Goal: Task Accomplishment & Management: Complete application form

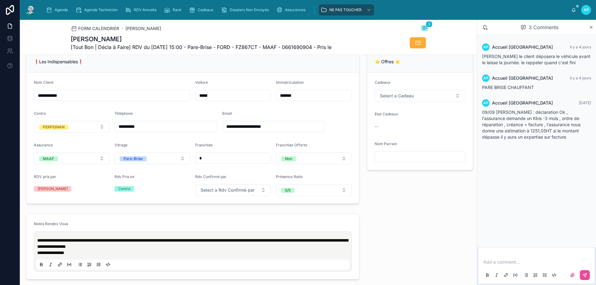
scroll to position [155, 0]
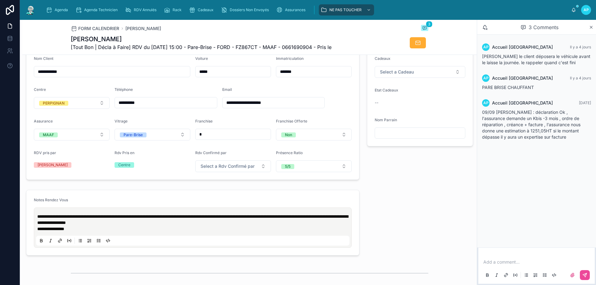
click at [99, 232] on p "**********" at bounding box center [194, 229] width 314 height 6
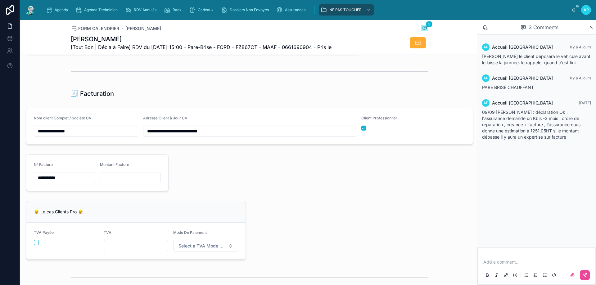
scroll to position [392, 0]
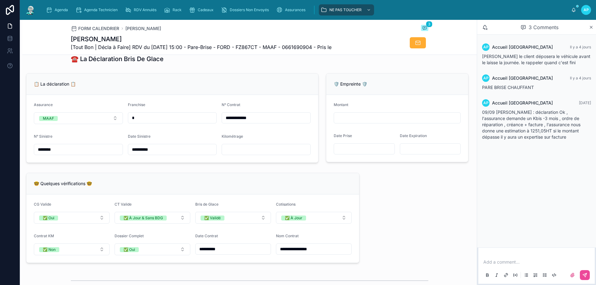
click at [238, 152] on input "text" at bounding box center [266, 149] width 89 height 9
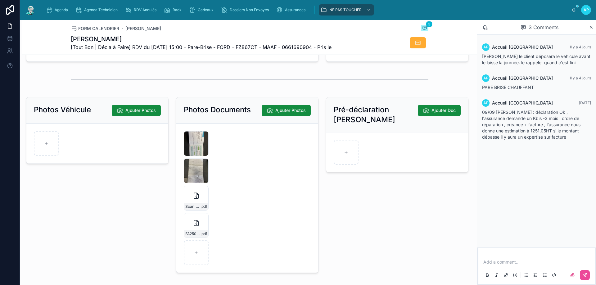
scroll to position [920, 0]
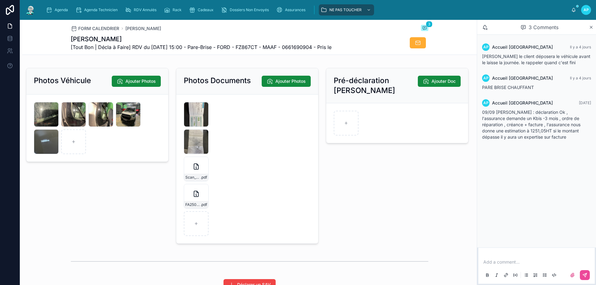
click at [32, 8] on img at bounding box center [30, 10] width 11 height 10
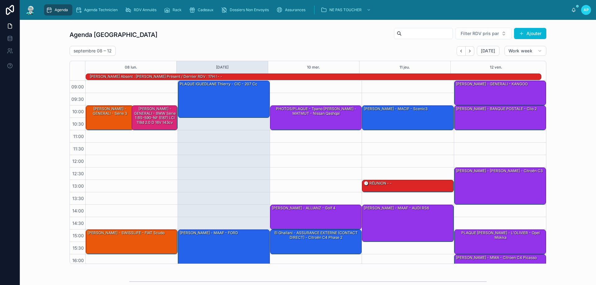
scroll to position [41, 0]
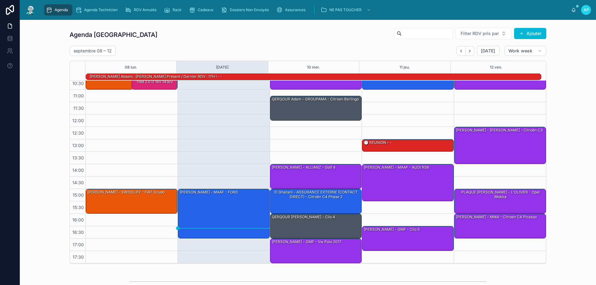
click at [55, 10] on span "Agenda" at bounding box center [61, 9] width 13 height 5
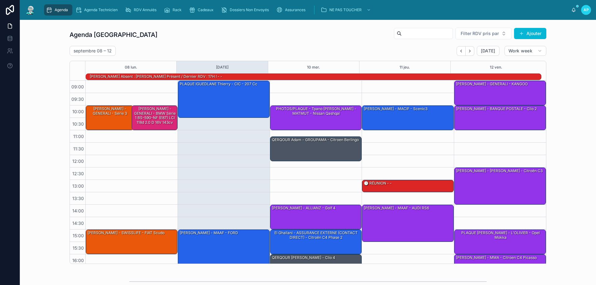
scroll to position [41, 0]
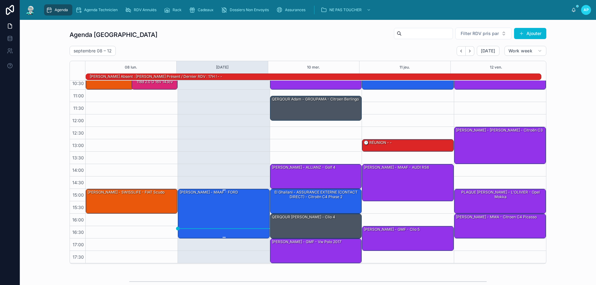
click at [225, 216] on div "[PERSON_NAME] - MAAF - FORD" at bounding box center [224, 213] width 90 height 48
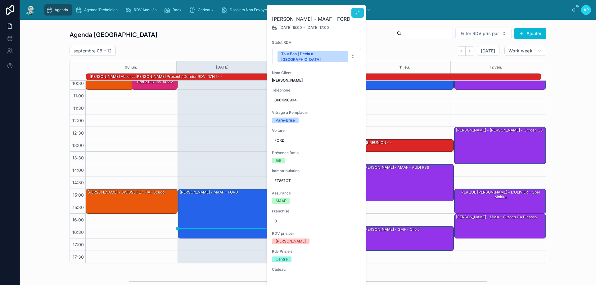
click at [359, 13] on icon at bounding box center [357, 12] width 5 height 5
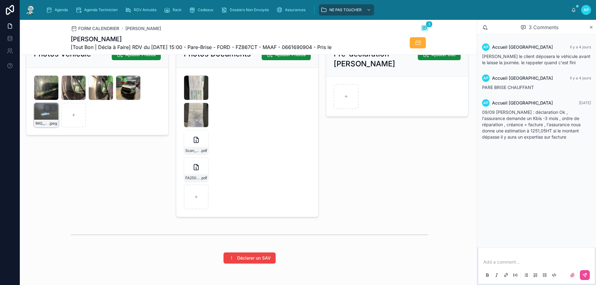
scroll to position [920, 0]
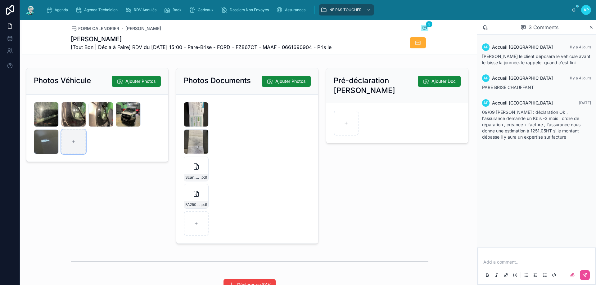
click at [71, 148] on div at bounding box center [73, 142] width 25 height 25
type input "**********"
click at [42, 144] on div "IMG_8545 .jpeg" at bounding box center [46, 142] width 25 height 25
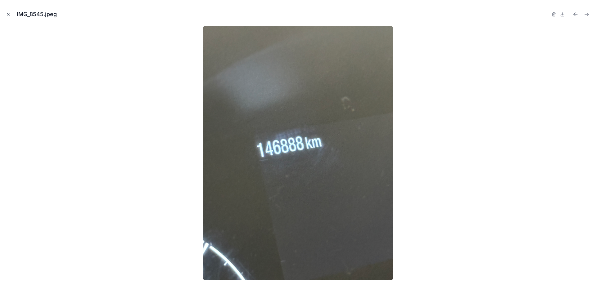
click at [6, 15] on button "Close modal" at bounding box center [8, 14] width 7 height 7
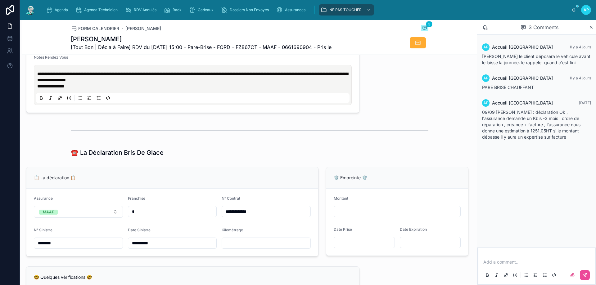
scroll to position [299, 0]
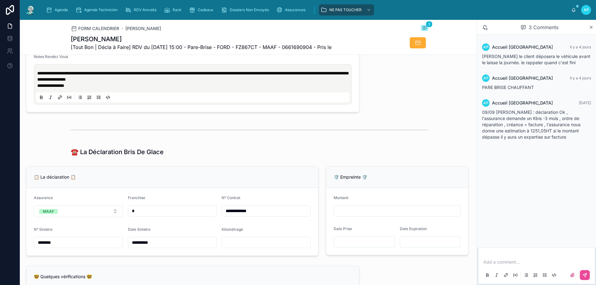
click at [241, 247] on input "text" at bounding box center [266, 243] width 89 height 9
type input "******"
drag, startPoint x: 179, startPoint y: 143, endPoint x: 182, endPoint y: 143, distance: 3.5
click at [180, 140] on div at bounding box center [249, 130] width 455 height 20
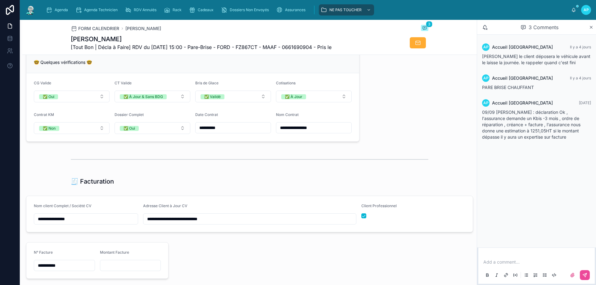
scroll to position [609, 0]
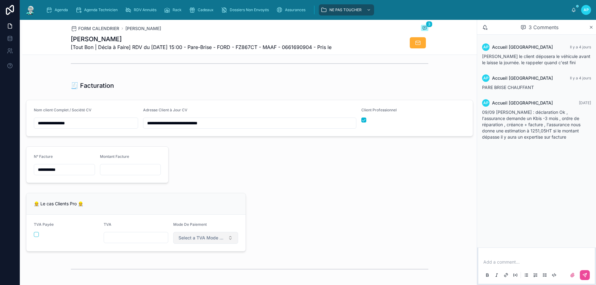
click at [189, 240] on span "Select a TVA Mode De Paiement" at bounding box center [202, 238] width 47 height 6
click at [194, 223] on div "Carte Bancaire" at bounding box center [186, 221] width 27 height 5
click at [147, 242] on input "text" at bounding box center [136, 238] width 64 height 9
type input "******"
click at [342, 203] on div "**********" at bounding box center [249, 33] width 455 height 1161
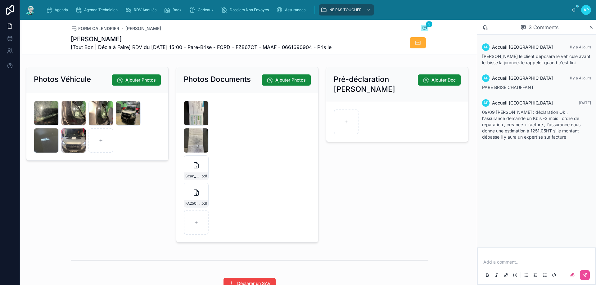
scroll to position [982, 0]
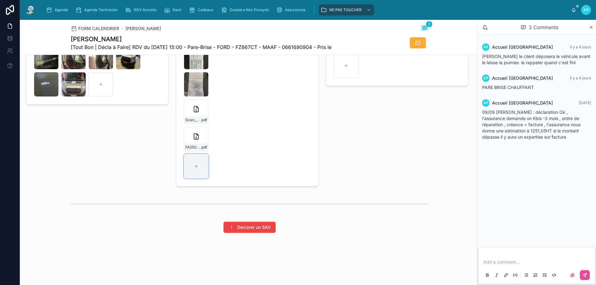
click at [194, 164] on icon at bounding box center [196, 166] width 4 height 4
type input "**********"
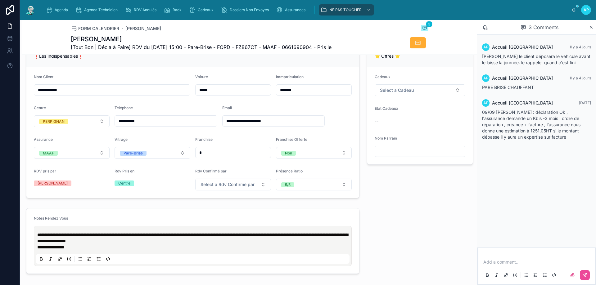
scroll to position [19, 0]
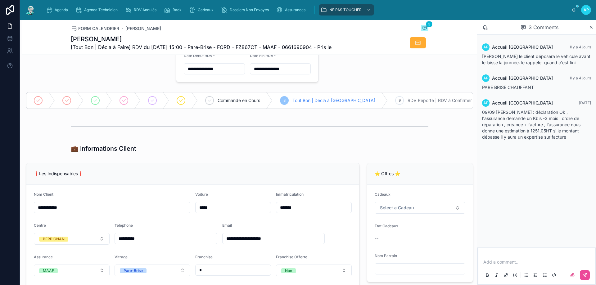
click at [259, 243] on input "**********" at bounding box center [274, 239] width 102 height 9
click at [213, 150] on div "💼 Informations Client" at bounding box center [250, 148] width 358 height 9
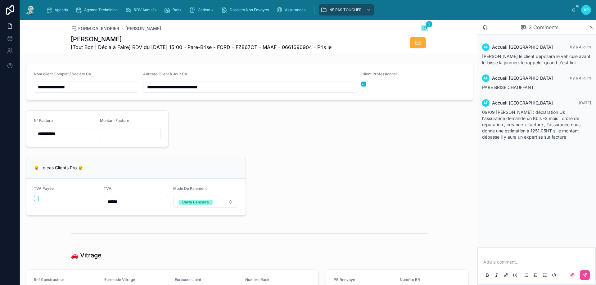
scroll to position [672, 0]
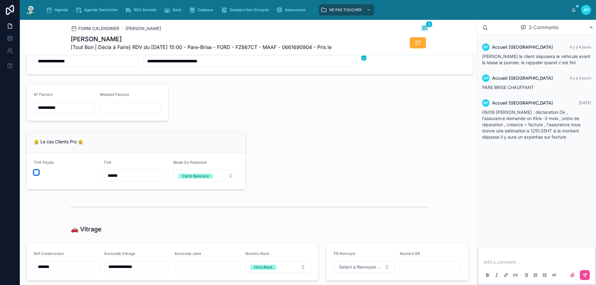
click at [35, 175] on button "button" at bounding box center [36, 172] width 5 height 5
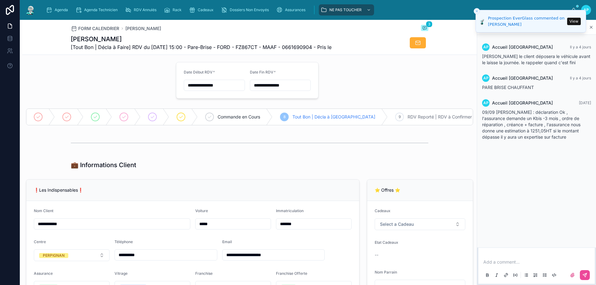
scroll to position [0, 0]
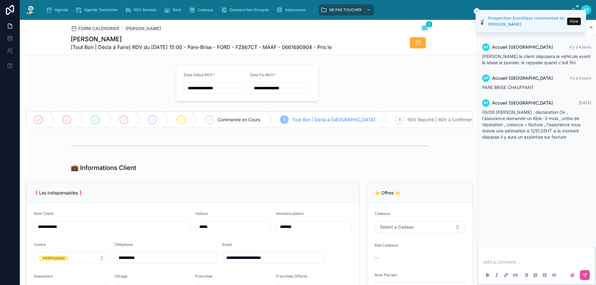
click at [33, 8] on img at bounding box center [30, 10] width 11 height 10
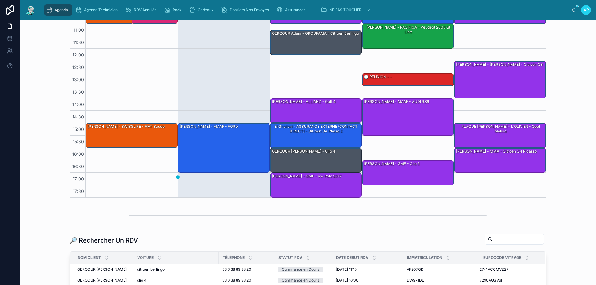
scroll to position [124, 0]
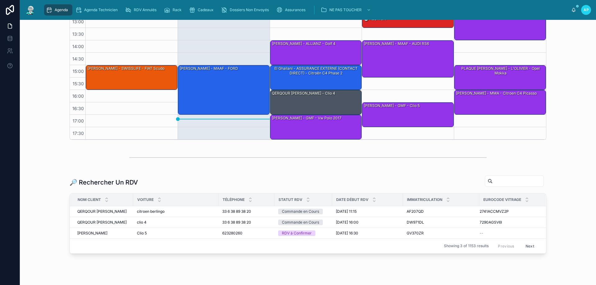
click at [499, 184] on input "text" at bounding box center [518, 181] width 51 height 9
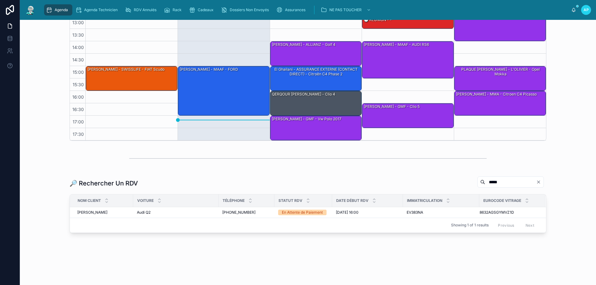
scroll to position [123, 0]
type input "*****"
click at [110, 213] on div "[PERSON_NAME]" at bounding box center [103, 212] width 52 height 5
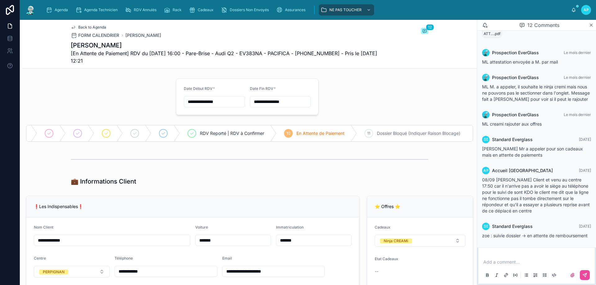
click at [33, 9] on img at bounding box center [30, 10] width 11 height 10
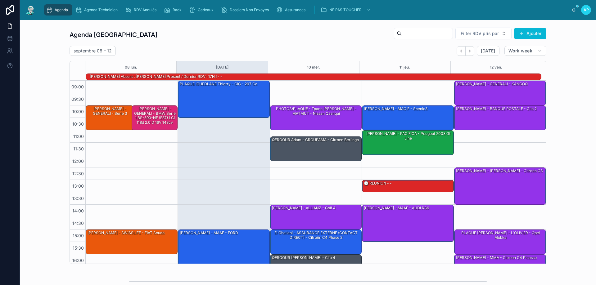
scroll to position [41, 0]
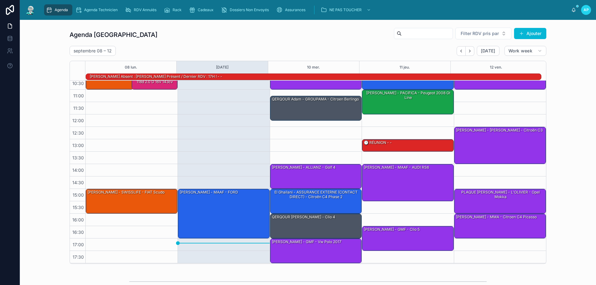
click at [56, 9] on span "Agenda" at bounding box center [61, 9] width 13 height 5
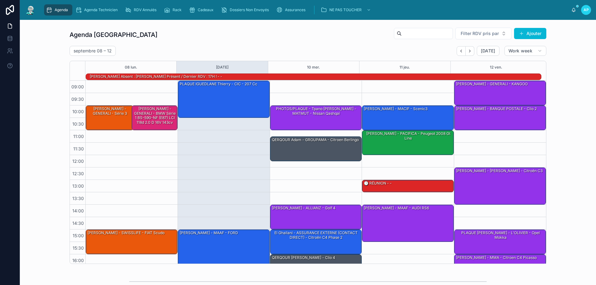
scroll to position [41, 0]
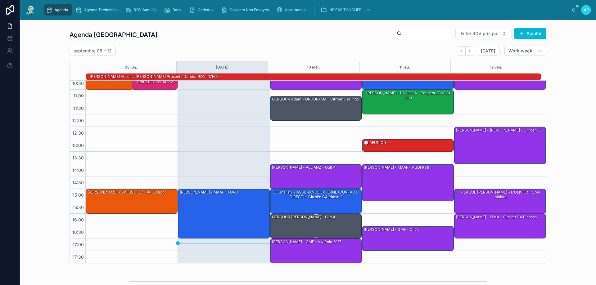
click at [286, 218] on div "QERQOUR [PERSON_NAME] - clio 4" at bounding box center [303, 218] width 65 height 6
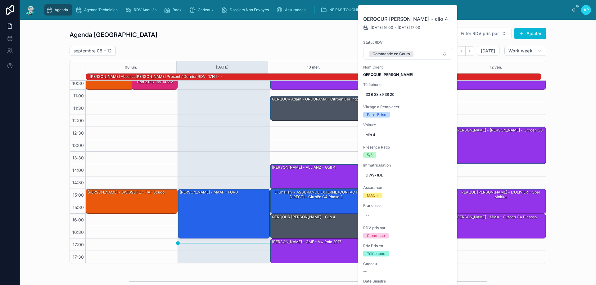
click at [294, 139] on div "10:00 – 11:00 PHOTOS/PLAQUE - Tpano [PERSON_NAME] - MATMUT - Nissan Qashqai 11:…" at bounding box center [316, 152] width 92 height 224
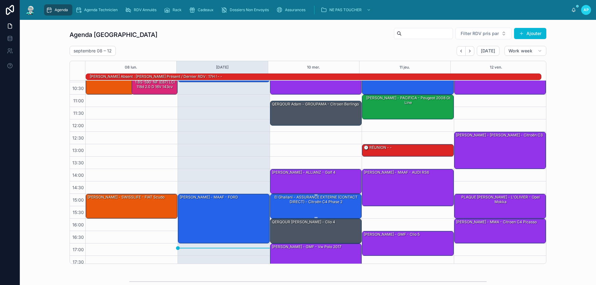
scroll to position [40, 0]
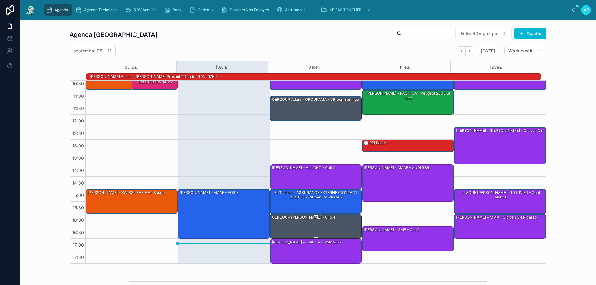
click at [335, 219] on div "QERQOUR [PERSON_NAME] - clio 4" at bounding box center [316, 227] width 90 height 24
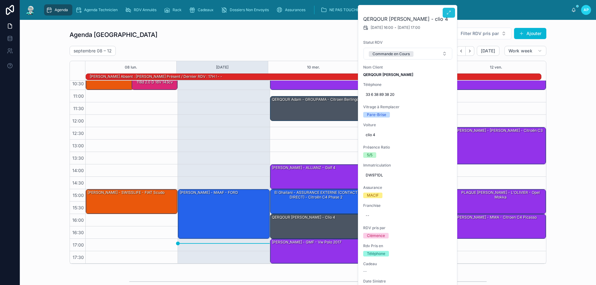
click at [450, 14] on icon at bounding box center [449, 12] width 5 height 5
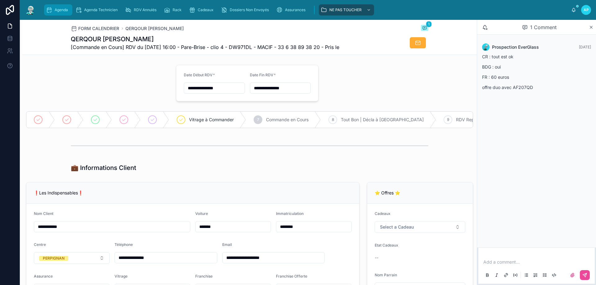
click at [60, 5] on div "Agenda" at bounding box center [58, 10] width 25 height 10
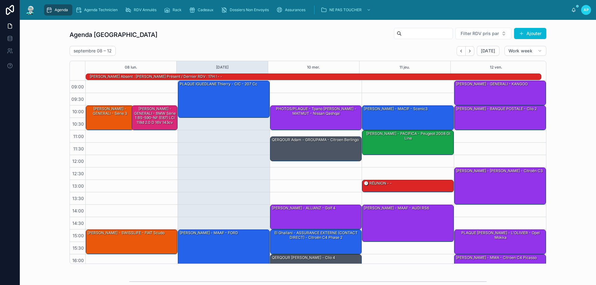
click at [33, 10] on img at bounding box center [30, 10] width 11 height 10
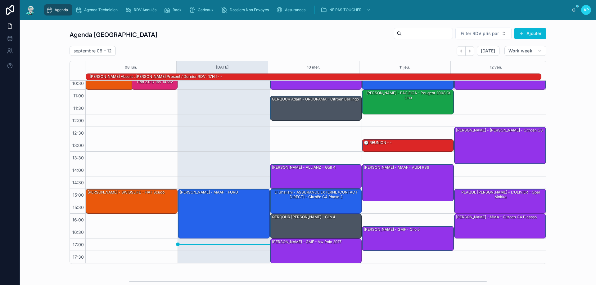
click at [33, 10] on img at bounding box center [30, 10] width 11 height 10
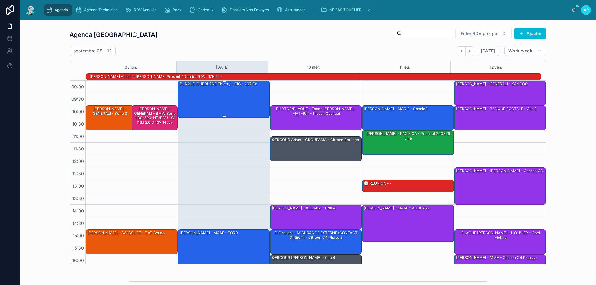
click at [209, 98] on div "PLAQUE IGUEDLANE Thierry - CIC - 207 cc" at bounding box center [224, 99] width 90 height 36
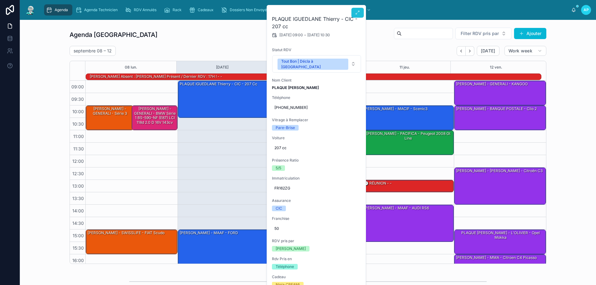
click at [359, 13] on icon at bounding box center [357, 12] width 5 height 5
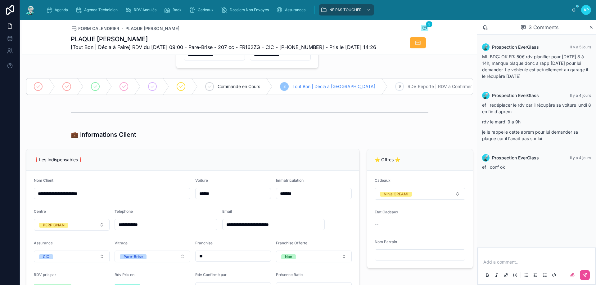
scroll to position [93, 0]
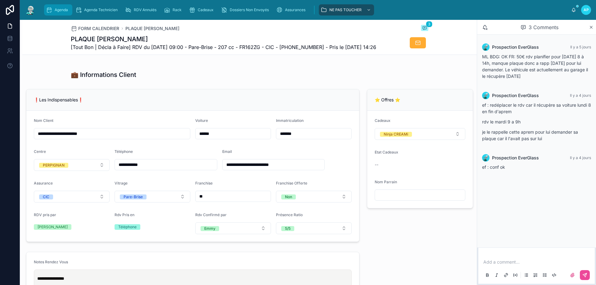
click at [58, 11] on span "Agenda" at bounding box center [61, 9] width 13 height 5
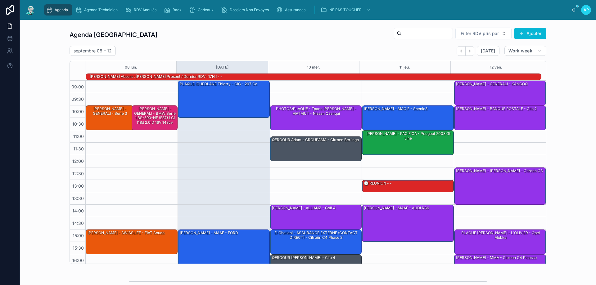
scroll to position [41, 0]
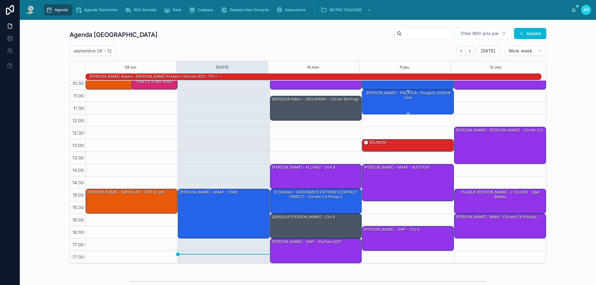
click at [417, 100] on div "[PERSON_NAME] - PACIFICA - Peugeot 2008 gt line" at bounding box center [408, 102] width 90 height 24
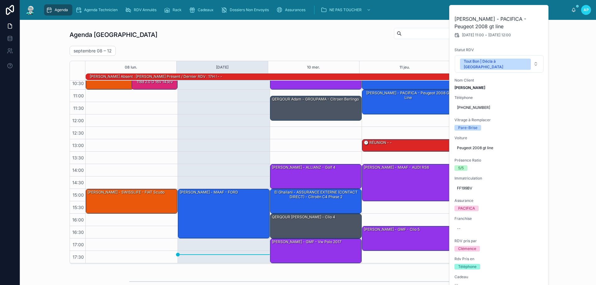
click at [345, 48] on div "[DATE] – [DATE] [DATE] Work week" at bounding box center [308, 51] width 477 height 10
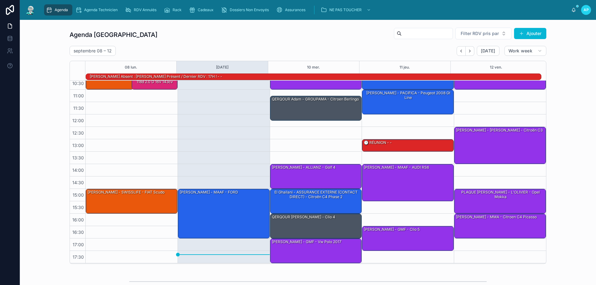
scroll to position [0, 0]
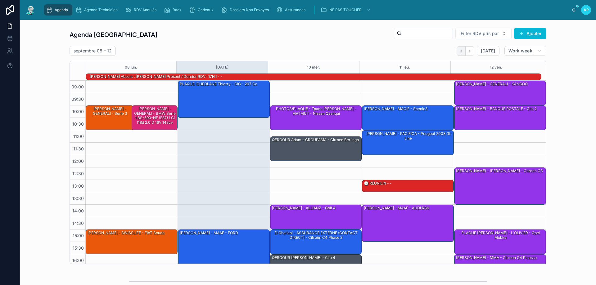
click at [461, 53] on icon "Back" at bounding box center [461, 51] width 5 height 5
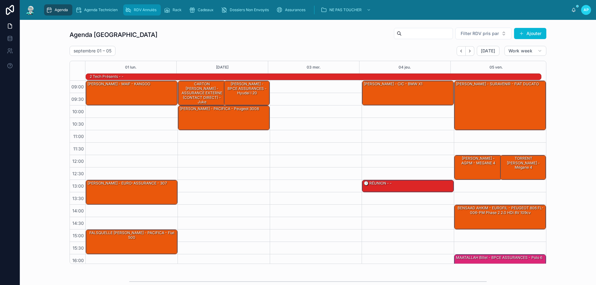
click at [149, 12] on div "RDV Annulés" at bounding box center [142, 10] width 34 height 10
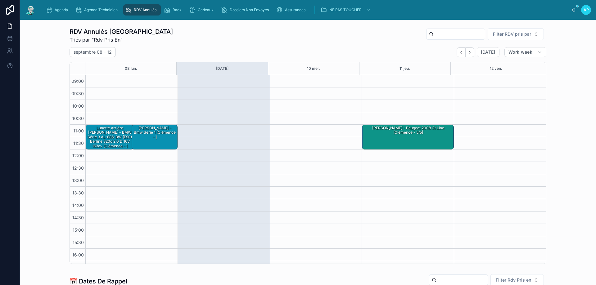
scroll to position [35, 0]
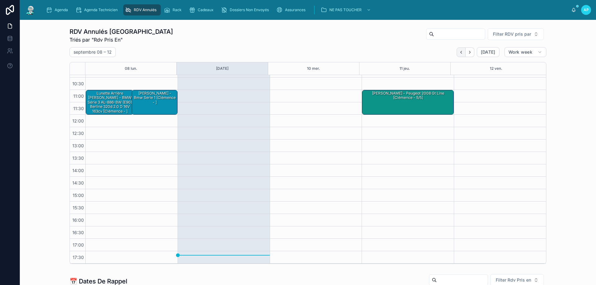
click at [459, 52] on icon "Back" at bounding box center [461, 52] width 5 height 5
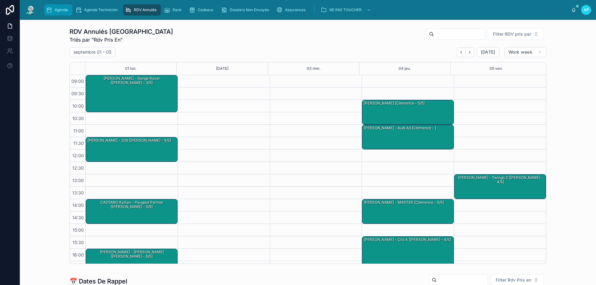
click at [66, 9] on span "Agenda" at bounding box center [61, 9] width 13 height 5
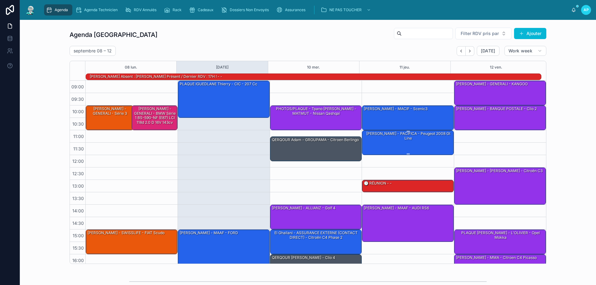
click at [399, 137] on div "[PERSON_NAME] - PACIFICA - Peugeot 2008 gt line" at bounding box center [408, 136] width 90 height 11
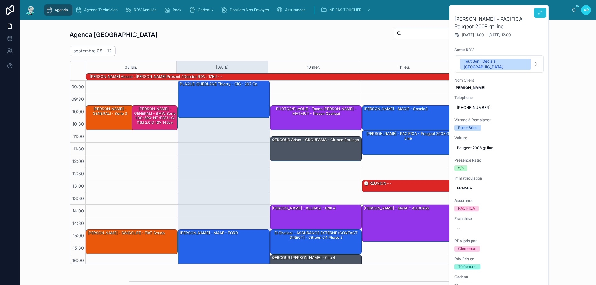
click at [544, 13] on button at bounding box center [540, 13] width 12 height 10
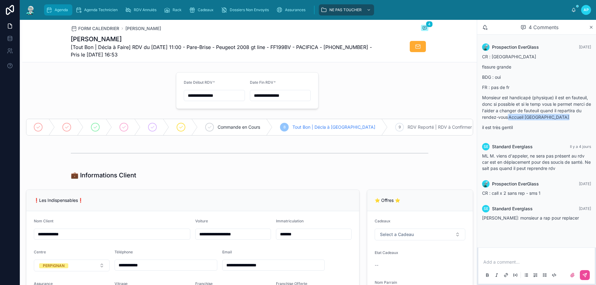
click at [51, 12] on icon "scrollable content" at bounding box center [49, 10] width 6 height 6
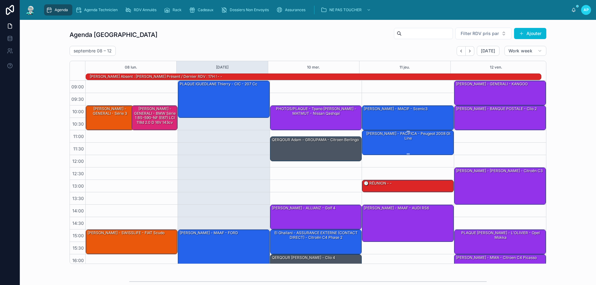
click at [383, 142] on div "[PERSON_NAME] - PACIFICA - Peugeot 2008 gt line" at bounding box center [408, 143] width 90 height 24
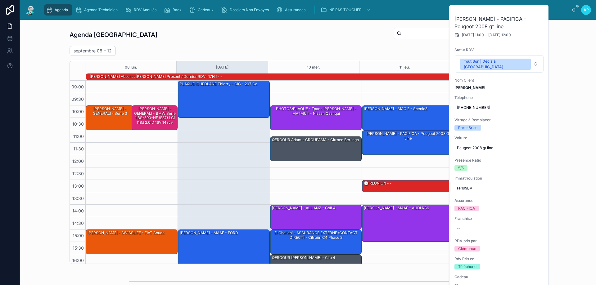
click at [322, 177] on div "10:00 – 11:00 PHOTOS/PLAQUE - Tpano [PERSON_NAME] - MATMUT - Nissan Qashqai 11:…" at bounding box center [316, 193] width 92 height 224
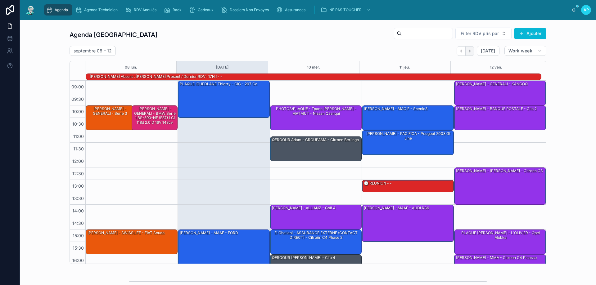
click at [468, 51] on icon "Next" at bounding box center [470, 51] width 5 height 5
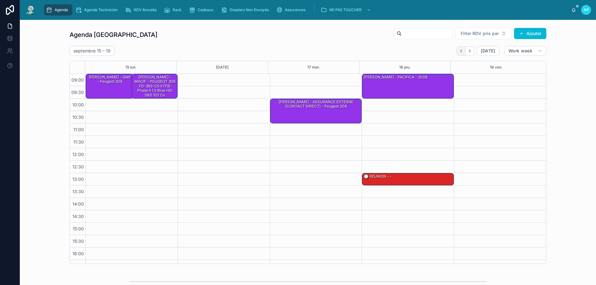
click at [457, 48] on button "Back" at bounding box center [461, 51] width 9 height 10
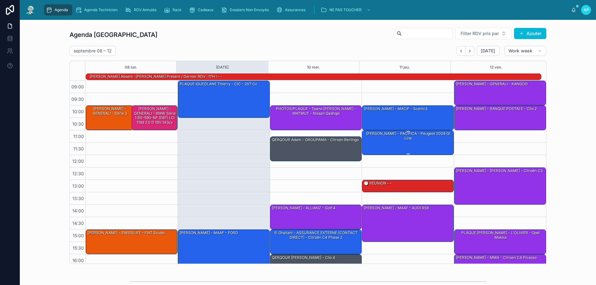
click at [411, 139] on div "[PERSON_NAME] - PACIFICA - Peugeot 2008 gt line" at bounding box center [408, 143] width 90 height 24
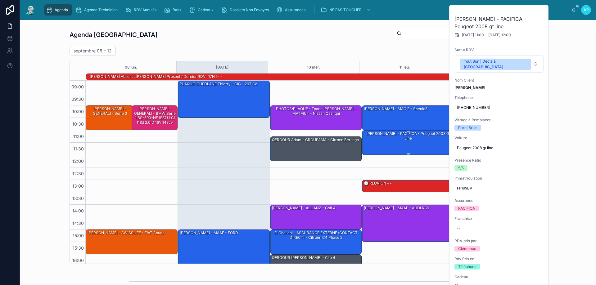
click at [401, 137] on div "[PERSON_NAME] - PACIFICA - Peugeot 2008 gt line" at bounding box center [408, 136] width 90 height 11
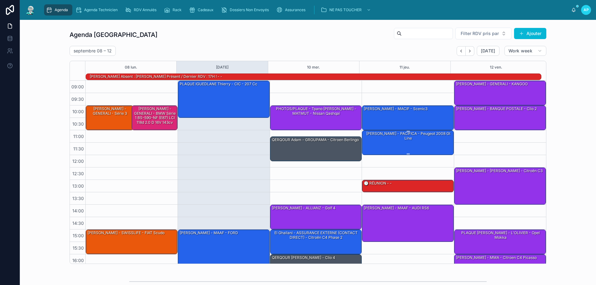
click at [401, 137] on div "[PERSON_NAME] - PACIFICA - Peugeot 2008 gt line" at bounding box center [408, 136] width 90 height 10
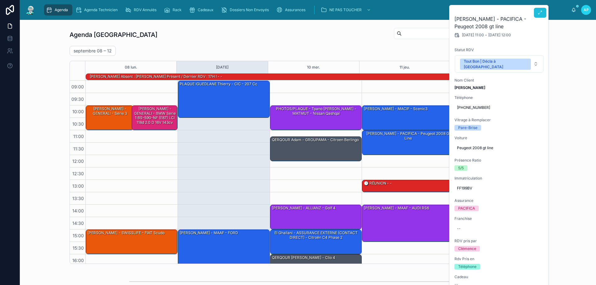
click at [541, 15] on icon at bounding box center [540, 12] width 5 height 5
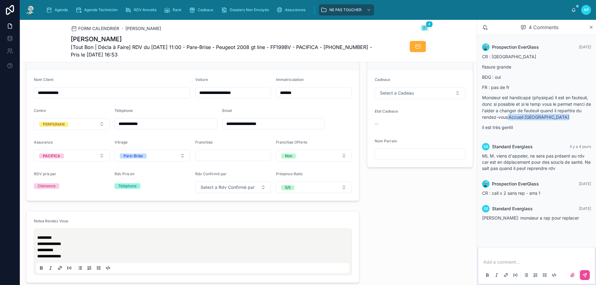
scroll to position [155, 0]
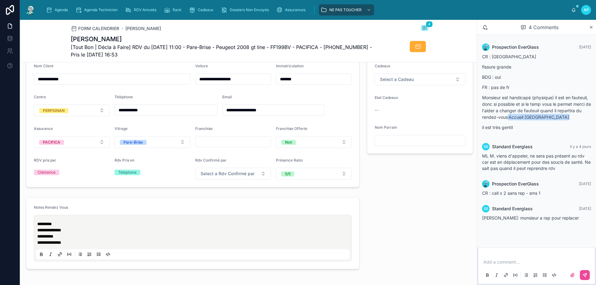
click at [512, 258] on div "Add a comment..." at bounding box center [536, 269] width 109 height 26
click at [510, 260] on p at bounding box center [538, 262] width 109 height 6
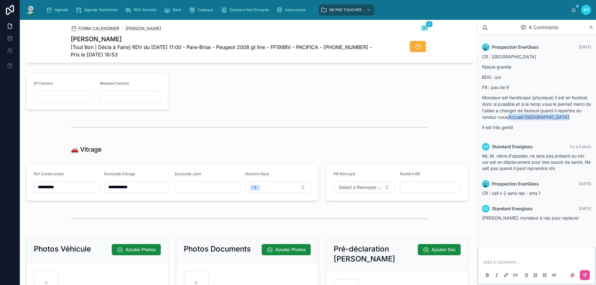
scroll to position [777, 0]
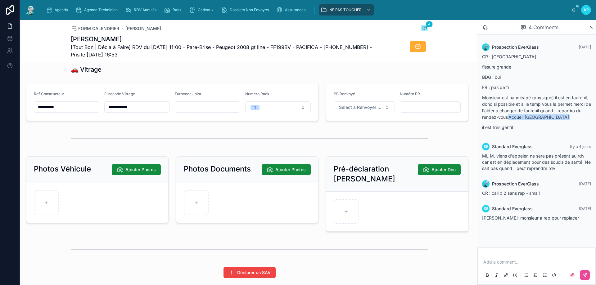
click at [244, 74] on div "🚗 Vitrage" at bounding box center [250, 69] width 358 height 9
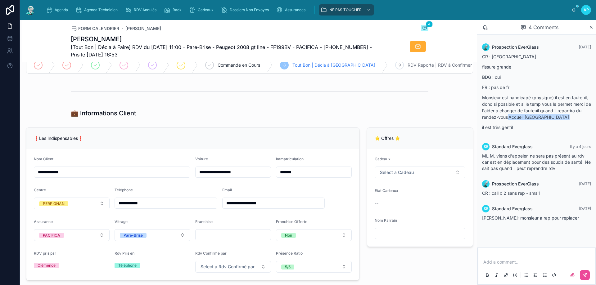
scroll to position [0, 0]
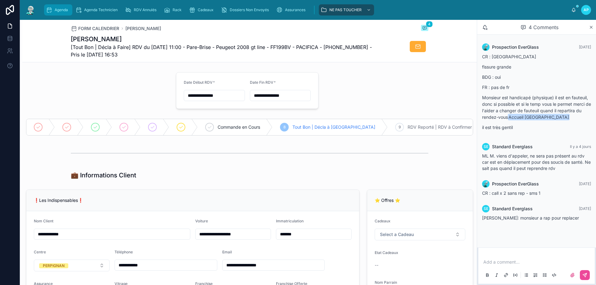
click at [57, 8] on span "Agenda" at bounding box center [61, 9] width 13 height 5
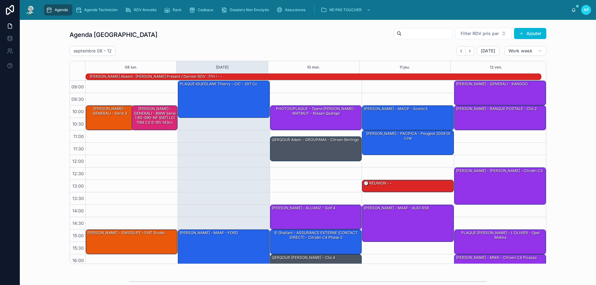
scroll to position [41, 0]
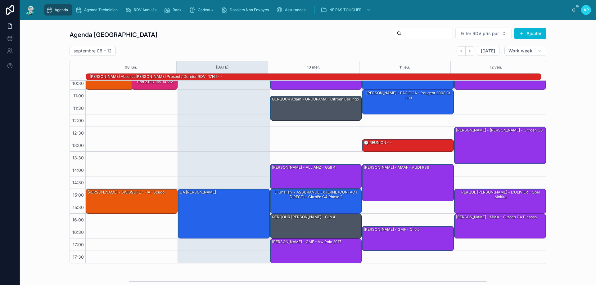
click at [326, 42] on div "Agenda Perpignan Filter RDV pris par [PERSON_NAME]" at bounding box center [308, 34] width 477 height 15
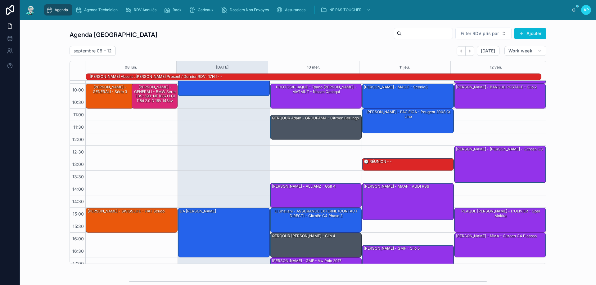
scroll to position [0, 0]
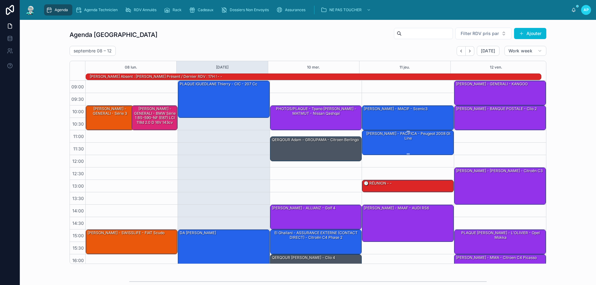
click at [431, 142] on div "[PERSON_NAME] - PACIFICA - Peugeot 2008 gt line" at bounding box center [408, 143] width 90 height 24
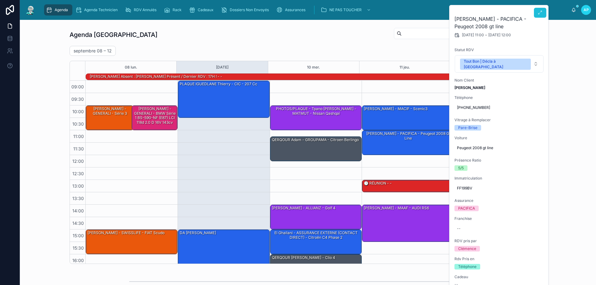
click at [544, 12] on button at bounding box center [540, 13] width 12 height 10
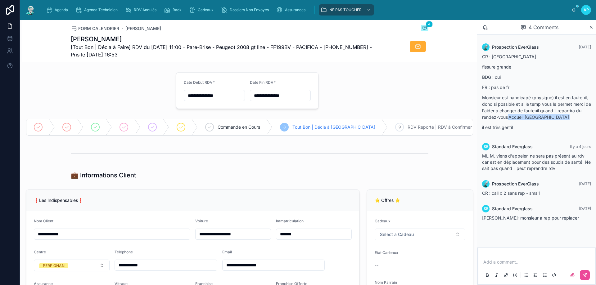
click at [509, 268] on div "Add a comment..." at bounding box center [536, 269] width 109 height 26
click at [508, 263] on p at bounding box center [538, 262] width 109 height 6
click at [517, 262] on p "**********" at bounding box center [538, 262] width 109 height 6
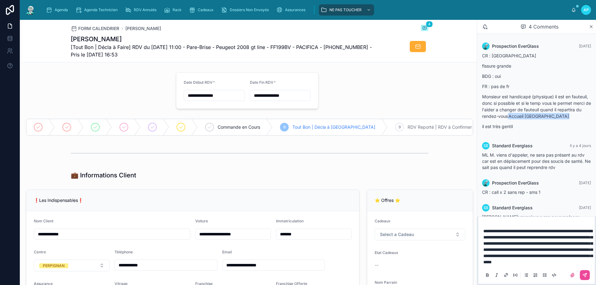
click at [567, 262] on span "**********" at bounding box center [538, 246] width 109 height 35
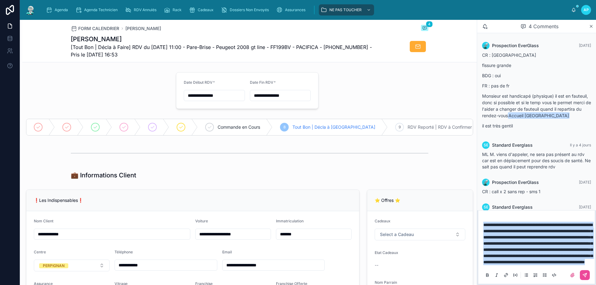
drag, startPoint x: 530, startPoint y: 263, endPoint x: 473, endPoint y: 168, distance: 111.3
click at [473, 168] on div "**********" at bounding box center [308, 153] width 576 height 266
copy span "**********"
click at [586, 277] on icon at bounding box center [585, 275] width 5 height 5
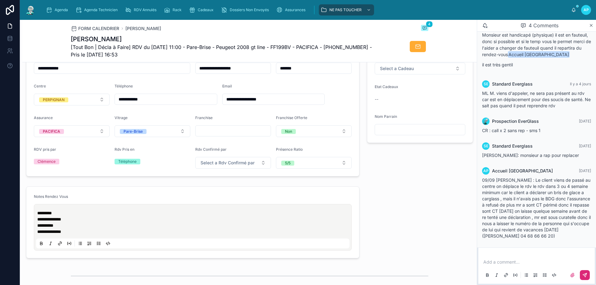
scroll to position [186, 0]
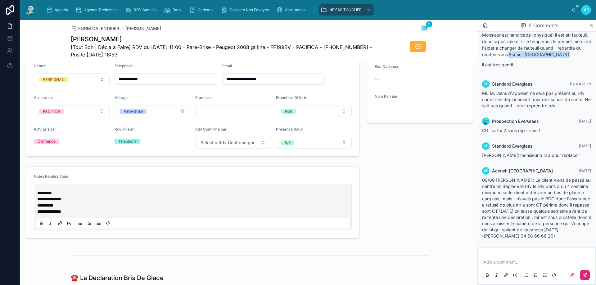
click at [75, 215] on p "**********" at bounding box center [194, 202] width 314 height 25
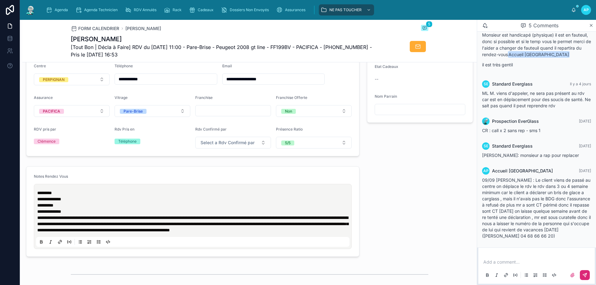
click at [57, 12] on span "Agenda" at bounding box center [61, 9] width 13 height 5
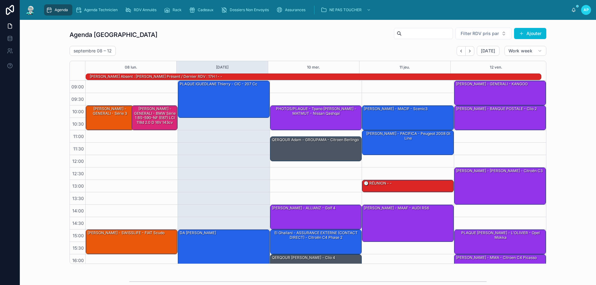
scroll to position [41, 0]
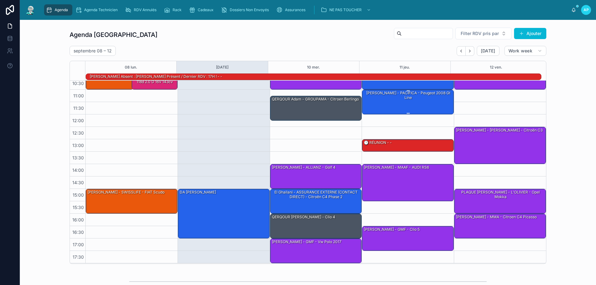
click at [399, 99] on div "[PERSON_NAME] - PACIFICA - Peugeot 2008 gt line" at bounding box center [408, 102] width 90 height 24
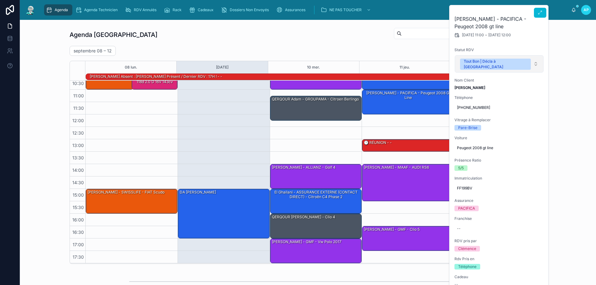
click at [526, 57] on button "Tout Bon | Décla à [GEOGRAPHIC_DATA]" at bounding box center [499, 63] width 89 height 17
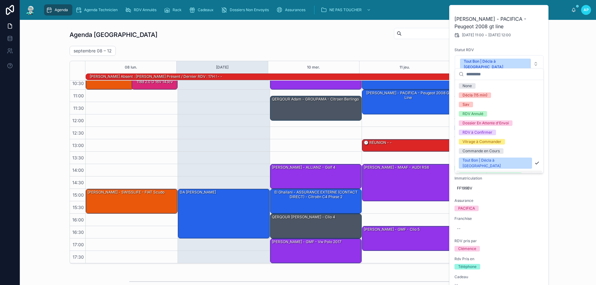
click at [478, 173] on div "RDV Reporté | RDV à Confirmer" at bounding box center [491, 176] width 56 height 6
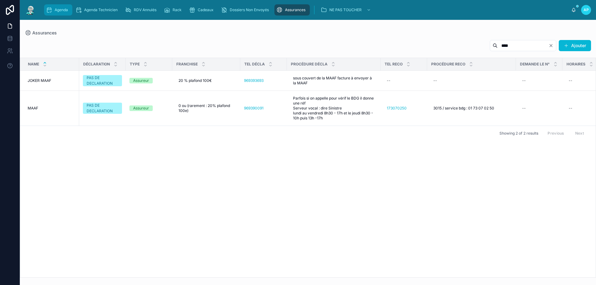
click at [57, 11] on span "Agenda" at bounding box center [61, 9] width 13 height 5
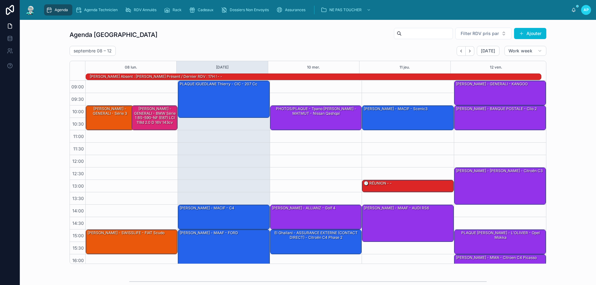
click at [62, 11] on span "Agenda" at bounding box center [61, 9] width 13 height 5
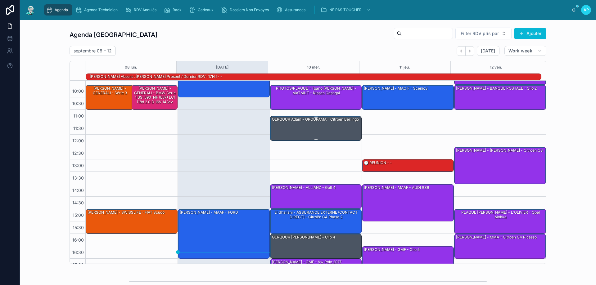
scroll to position [40, 0]
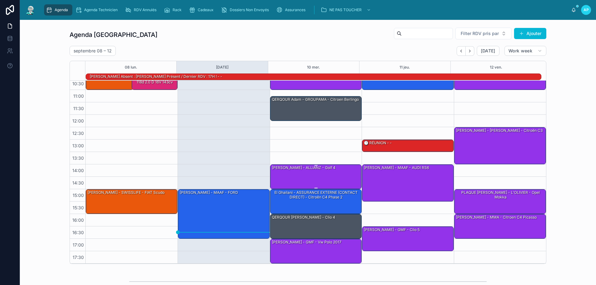
click at [313, 176] on div "[PERSON_NAME] - ALLIANZ - golf 4" at bounding box center [316, 177] width 90 height 24
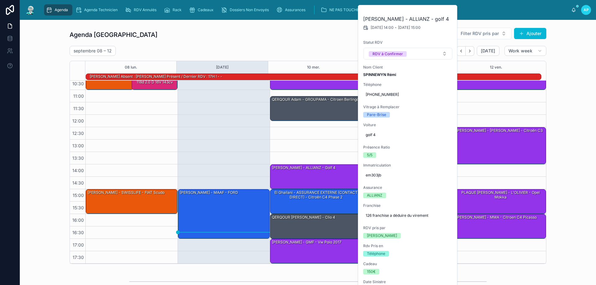
click at [277, 157] on div "10:00 – 11:00 PHOTOS/PLAQUE - Tpano [PERSON_NAME] - MATMUT - Nissan Qashqai 11:…" at bounding box center [316, 152] width 92 height 224
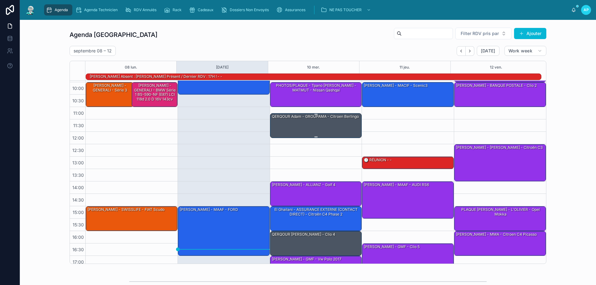
scroll to position [0, 0]
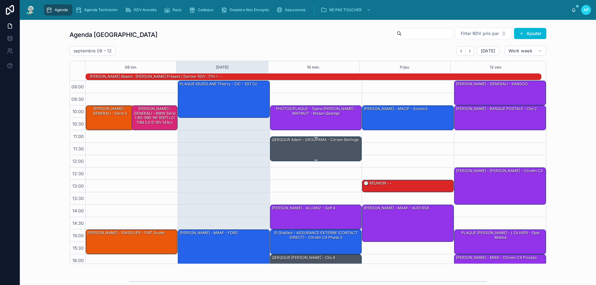
click at [317, 142] on div "QERQOUR Adam - GROUPAMA - citroen berlingo" at bounding box center [315, 140] width 88 height 6
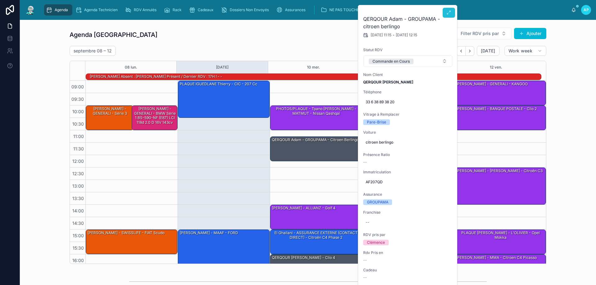
click at [449, 15] on icon at bounding box center [449, 12] width 5 height 5
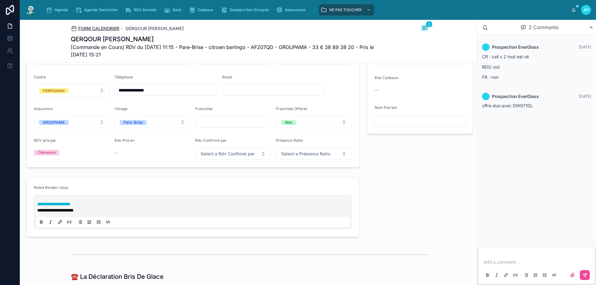
scroll to position [62, 0]
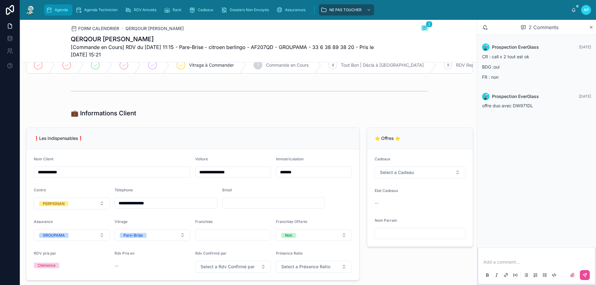
click at [53, 6] on div "Agenda" at bounding box center [58, 10] width 25 height 10
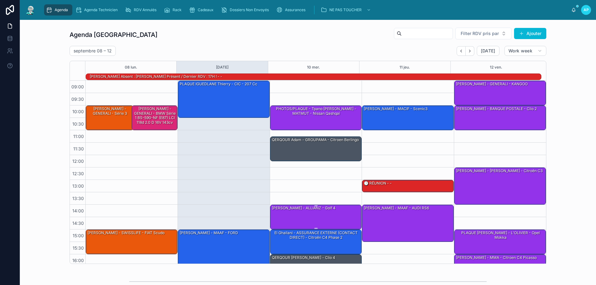
scroll to position [41, 0]
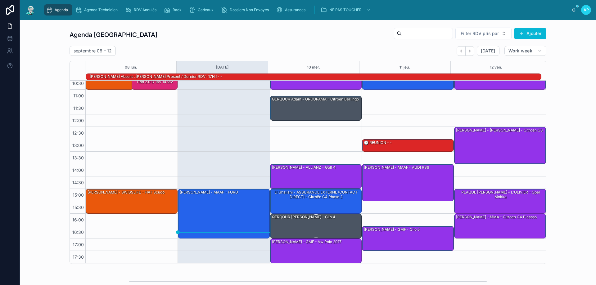
click at [309, 223] on div "QERQOUR [PERSON_NAME] - clio 4" at bounding box center [316, 226] width 90 height 24
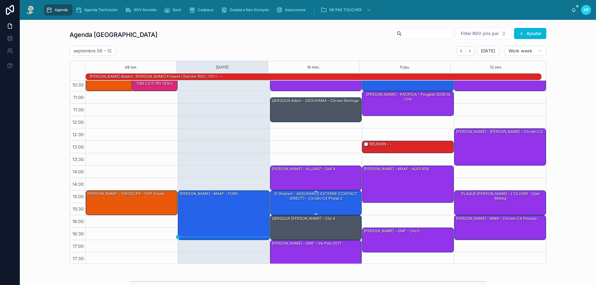
scroll to position [40, 0]
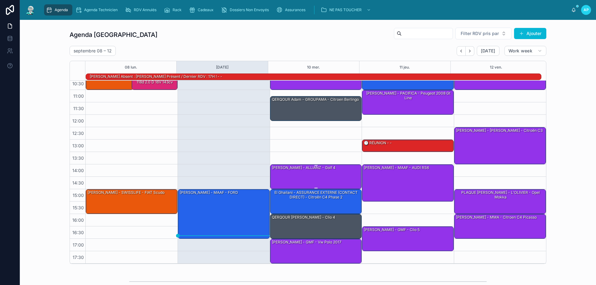
click at [309, 174] on div "[PERSON_NAME] - ALLIANZ - golf 4" at bounding box center [316, 177] width 90 height 24
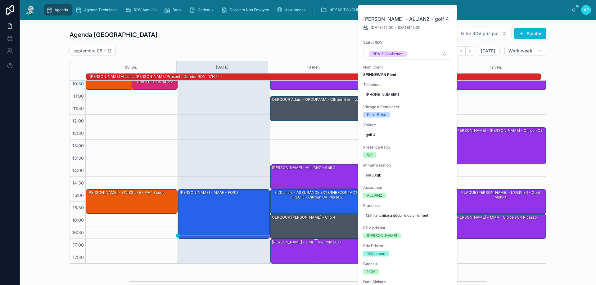
click at [311, 248] on div "[PERSON_NAME] - GMF - vw polo 2017" at bounding box center [316, 251] width 90 height 24
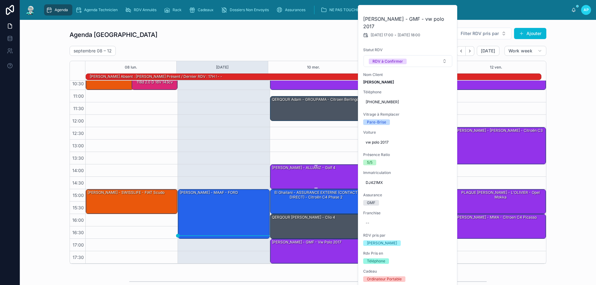
click at [319, 168] on div "[PERSON_NAME] - ALLIANZ - golf 4" at bounding box center [303, 168] width 65 height 6
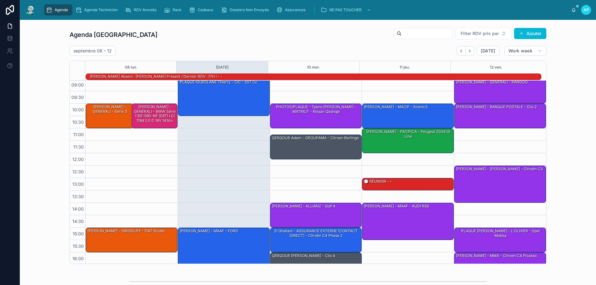
scroll to position [0, 0]
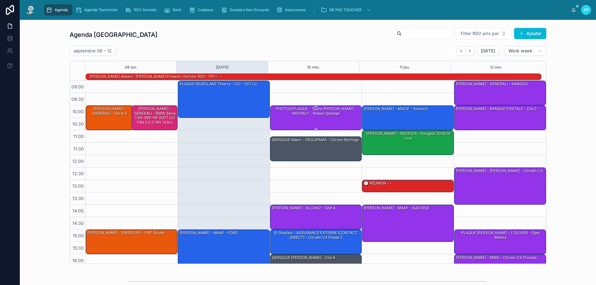
click at [317, 115] on div "PHOTOS/PLAQUE - Tpano [PERSON_NAME] - MATMUT - Nissan Qashqai" at bounding box center [316, 111] width 90 height 10
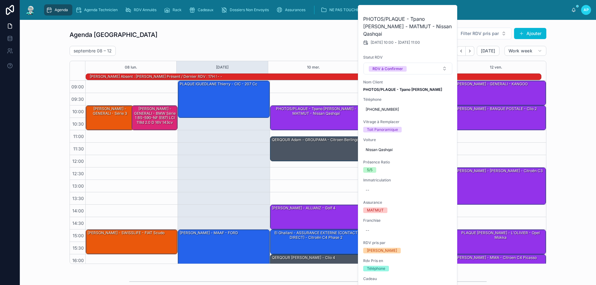
click at [314, 43] on div "Agenda Perpignan Filter RDV pris par Ajouter septembre 08 – 12 Today Work week …" at bounding box center [308, 145] width 477 height 237
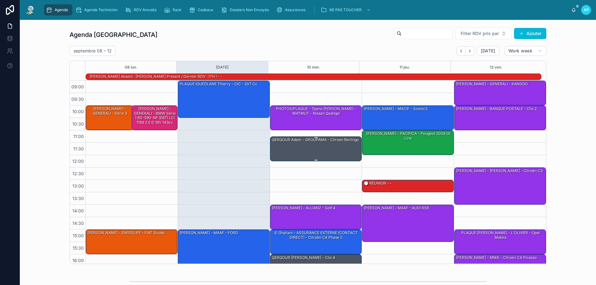
scroll to position [31, 0]
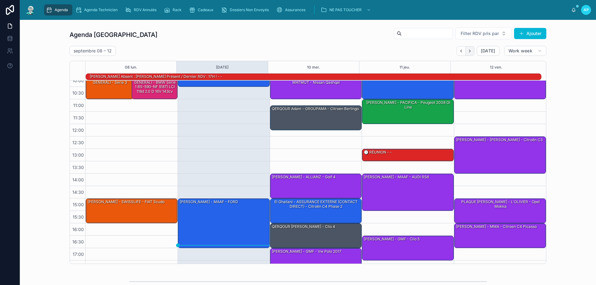
click at [470, 51] on icon "Next" at bounding box center [469, 51] width 1 height 2
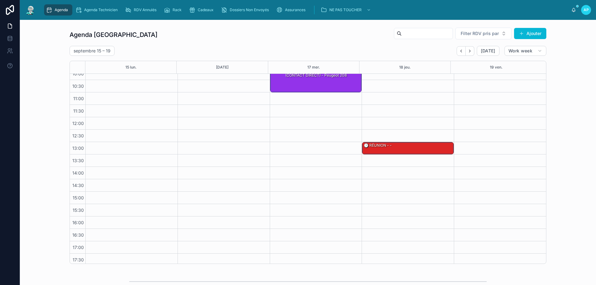
click at [469, 51] on icon "Next" at bounding box center [469, 51] width 1 height 2
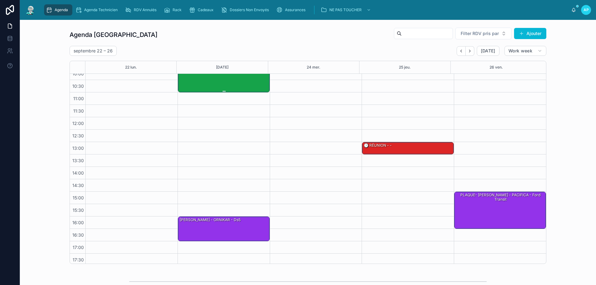
click at [227, 87] on div "Pujol Florent - PACIFICA - clio 3 dci 2010" at bounding box center [224, 80] width 90 height 24
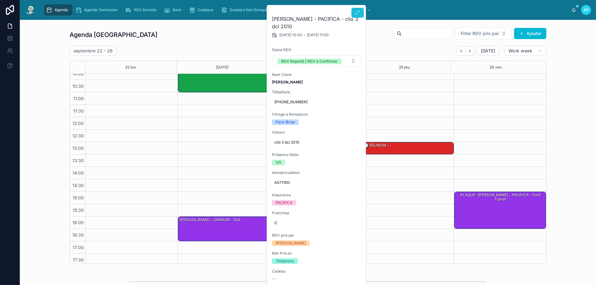
click at [353, 16] on button at bounding box center [358, 13] width 12 height 10
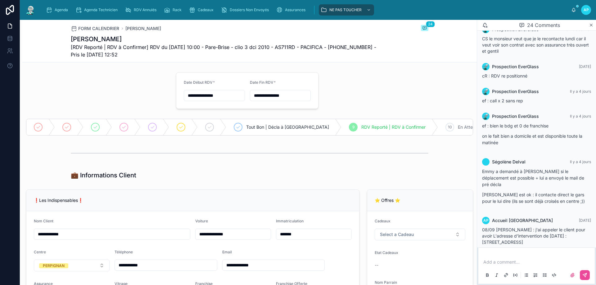
scroll to position [778, 0]
